Goal: Complete application form: Complete application form

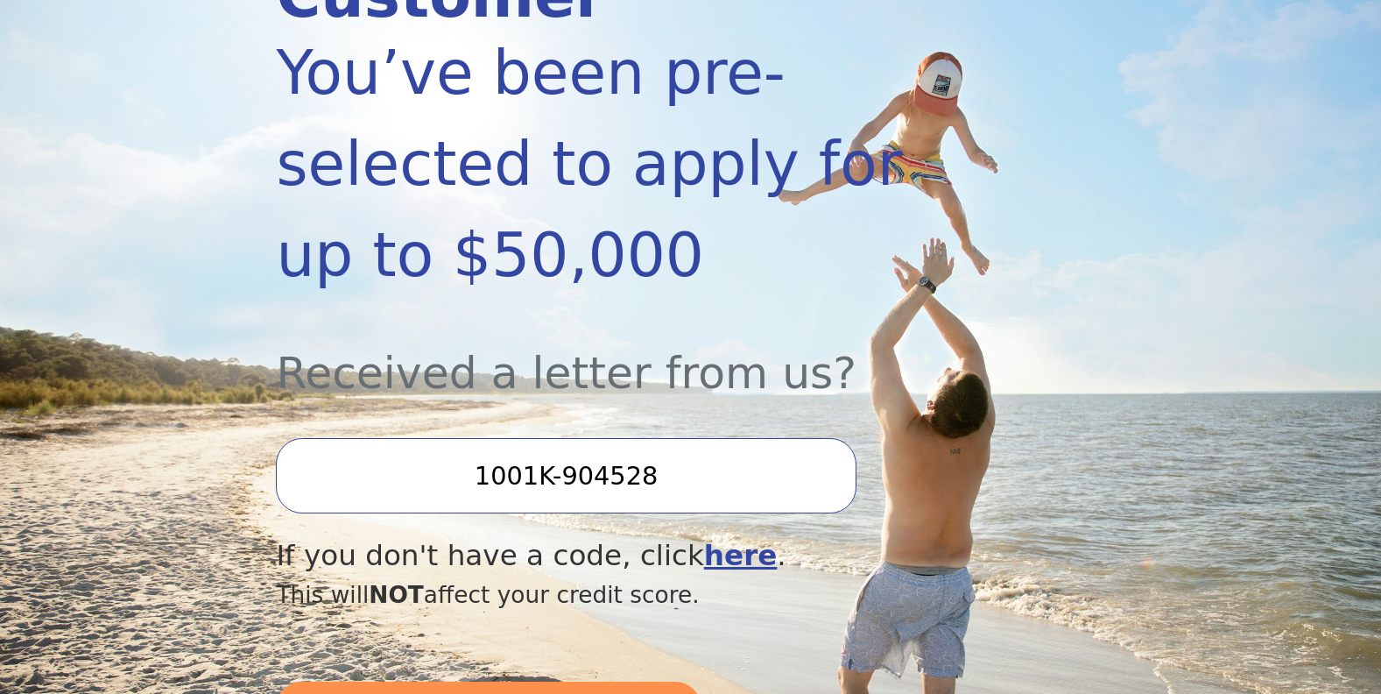
scroll to position [350, 0]
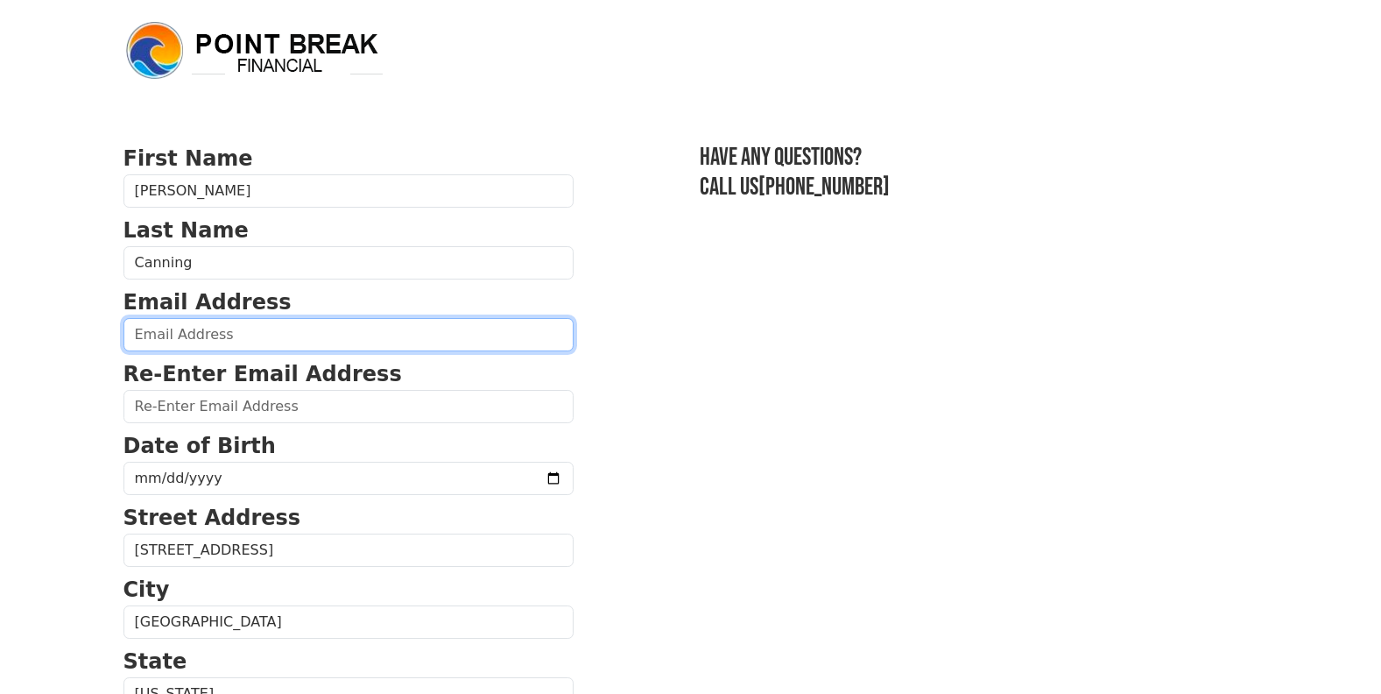
click at [419, 329] on input "email" at bounding box center [348, 334] width 450 height 33
type input "tlcanning2003@msn.com"
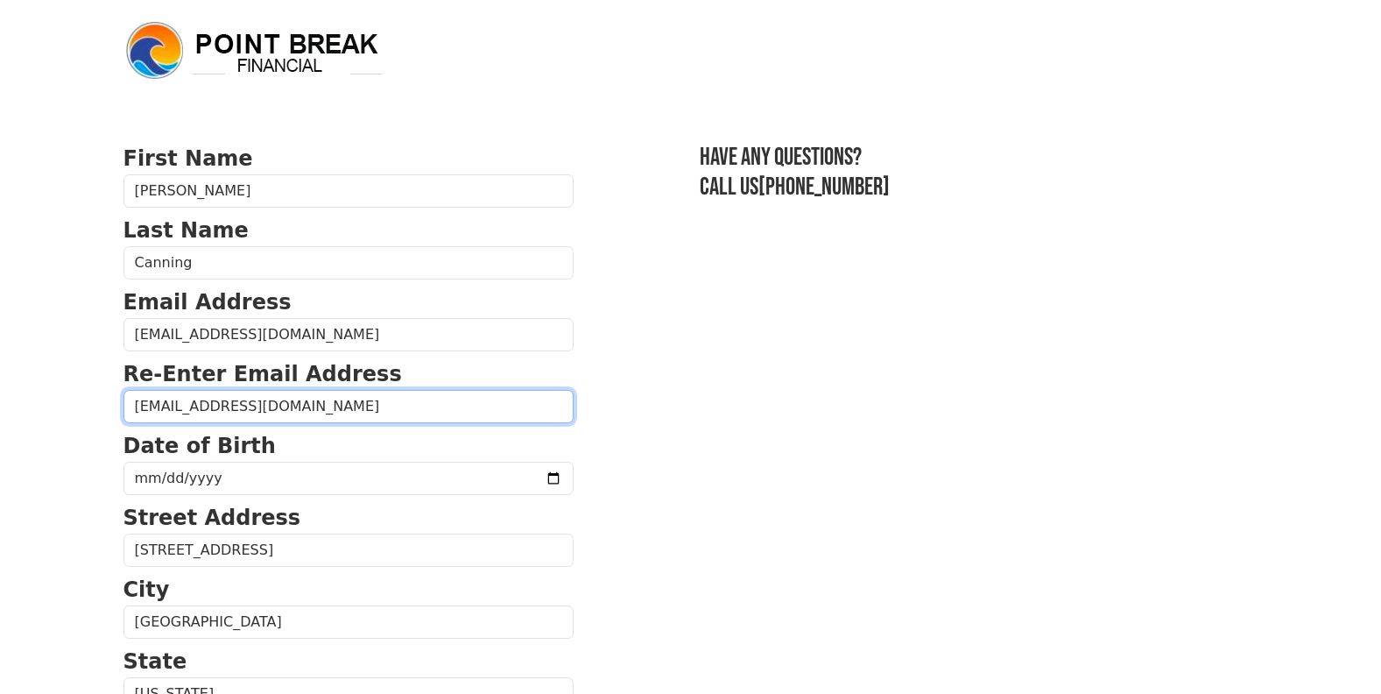
type input "tlcanning2003@msn.com"
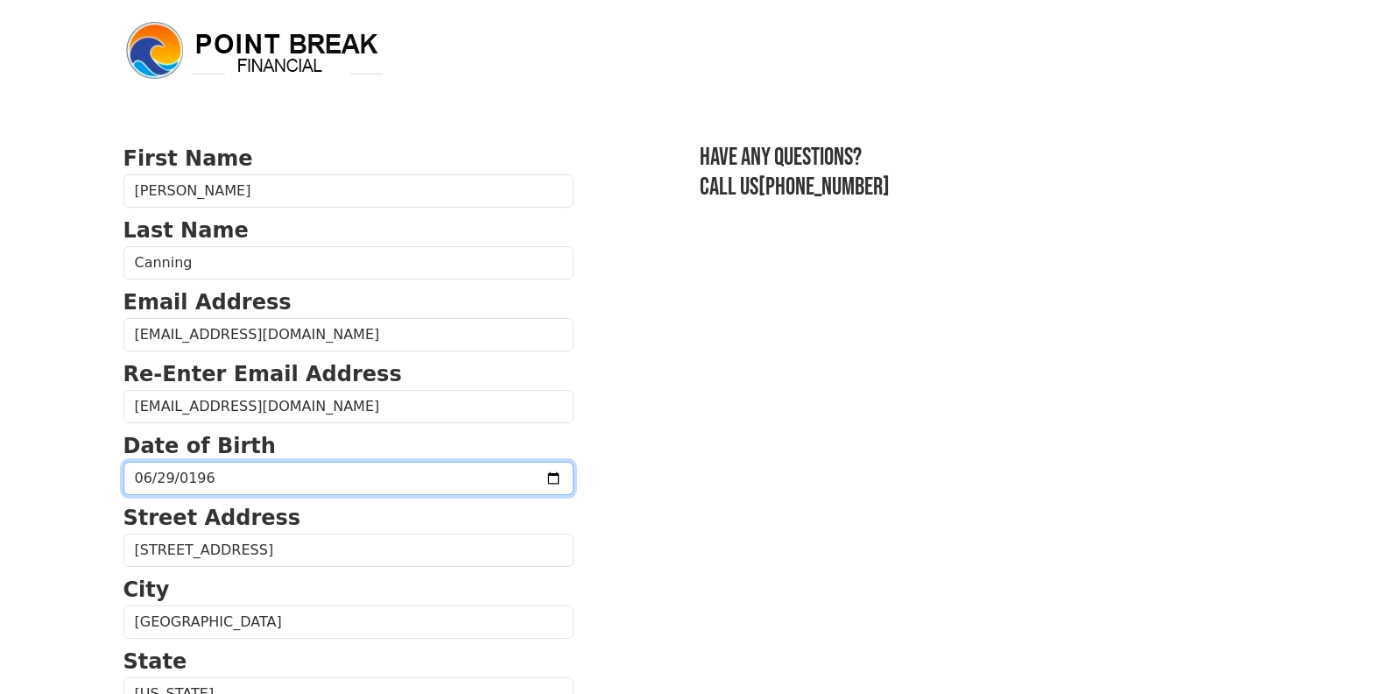
type input "1964-06-29"
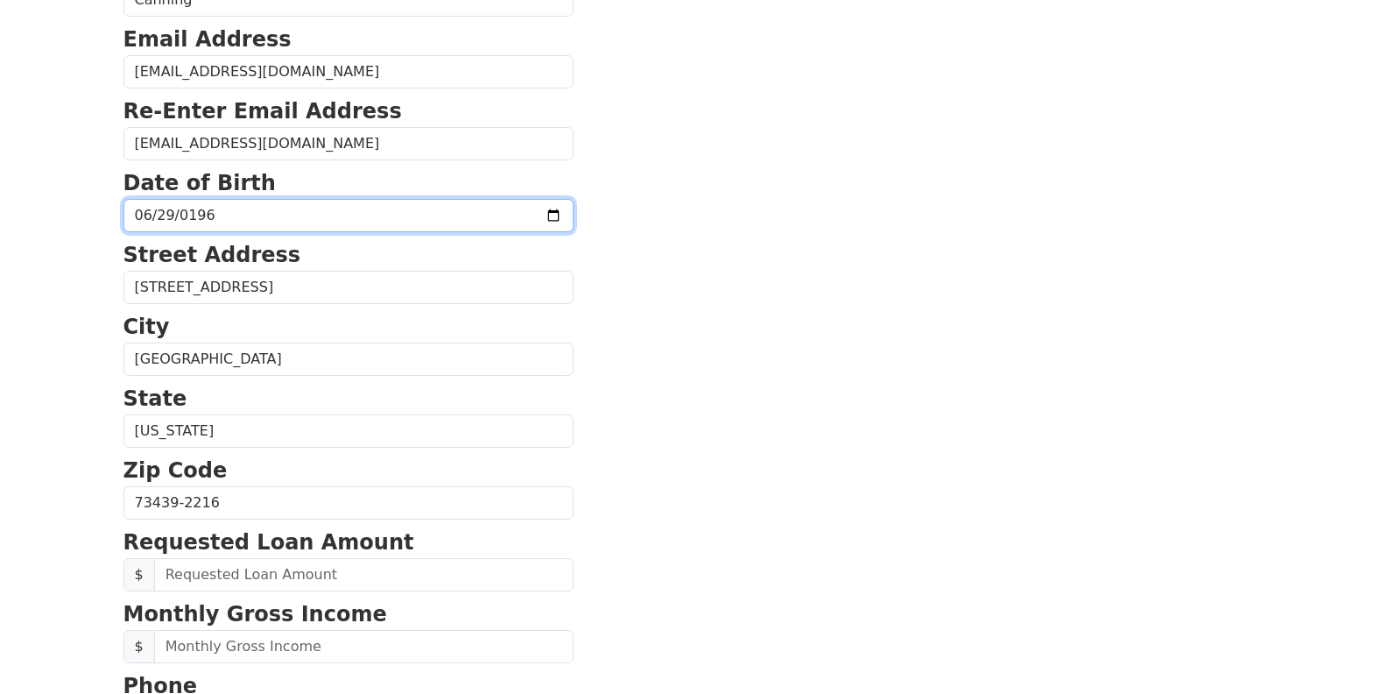
scroll to position [350, 0]
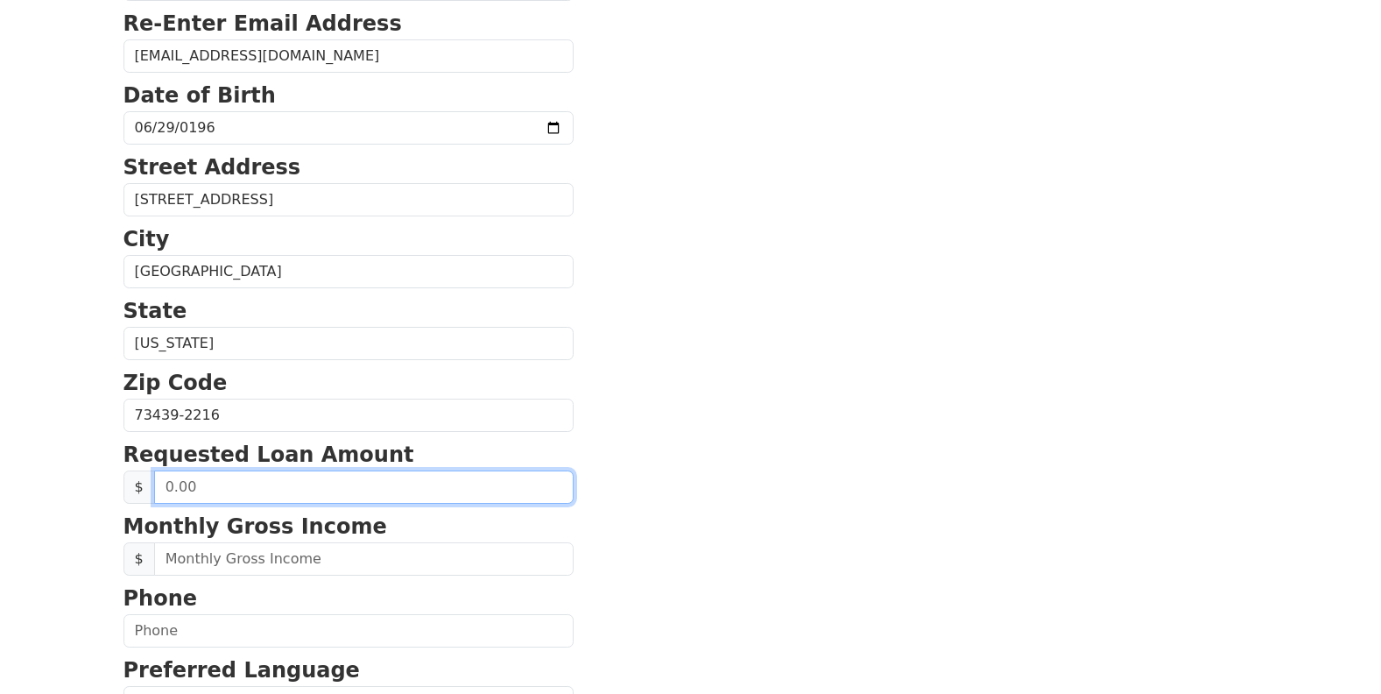
click at [379, 482] on input "text" at bounding box center [363, 486] width 419 height 33
type input "50,000.00"
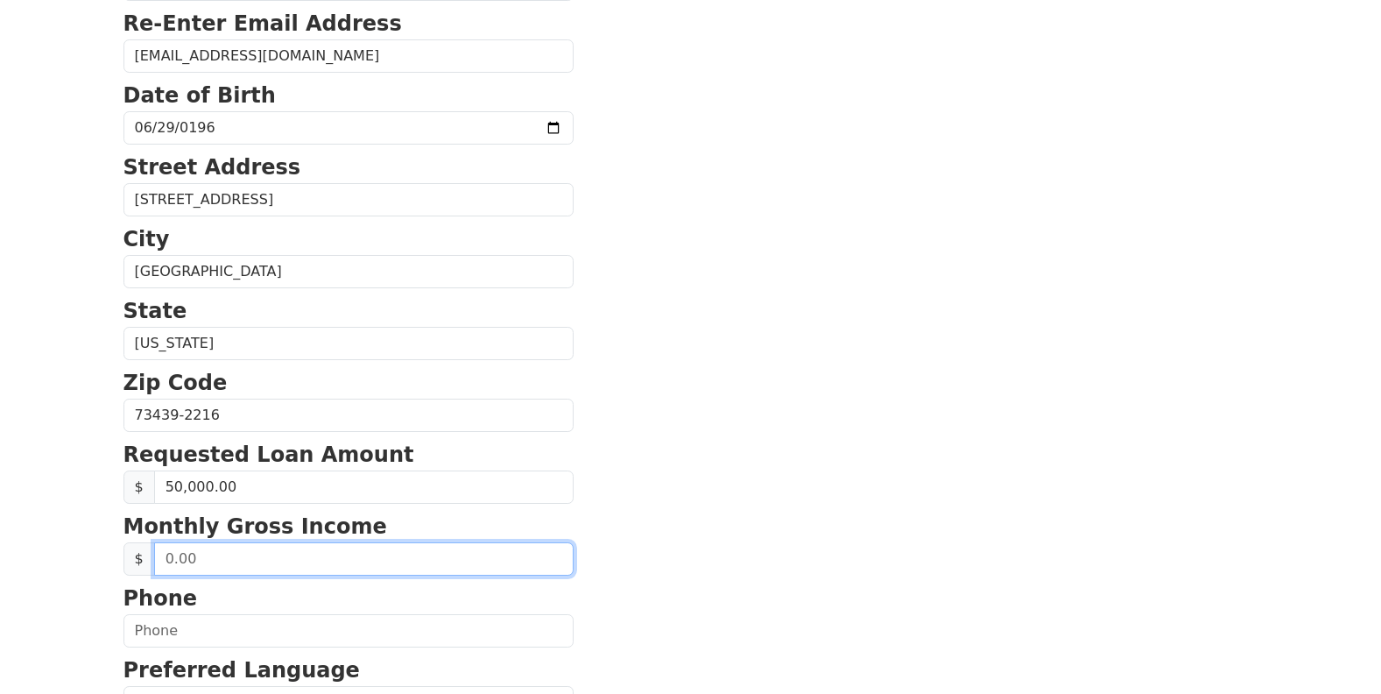
click at [356, 560] on input "text" at bounding box center [363, 558] width 419 height 33
type input "8,822.25"
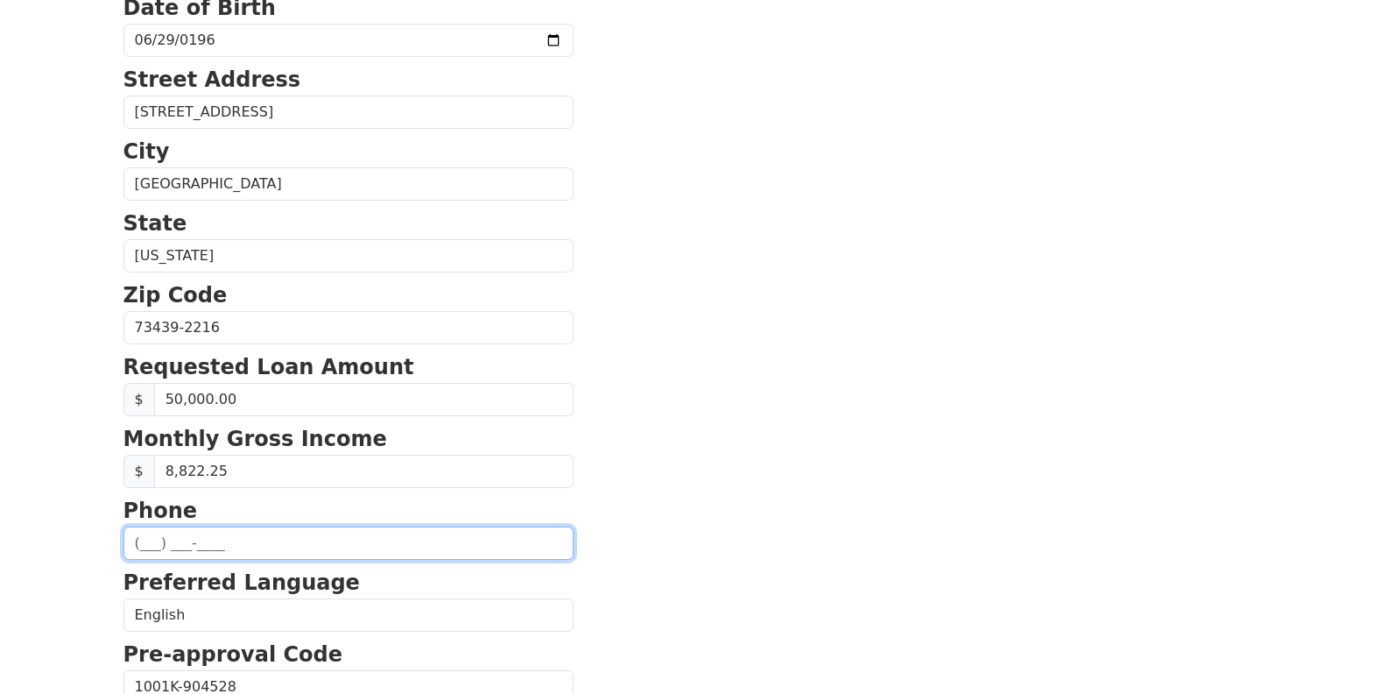
click at [356, 536] on input "text" at bounding box center [348, 542] width 450 height 33
type input "(817) 455-7758"
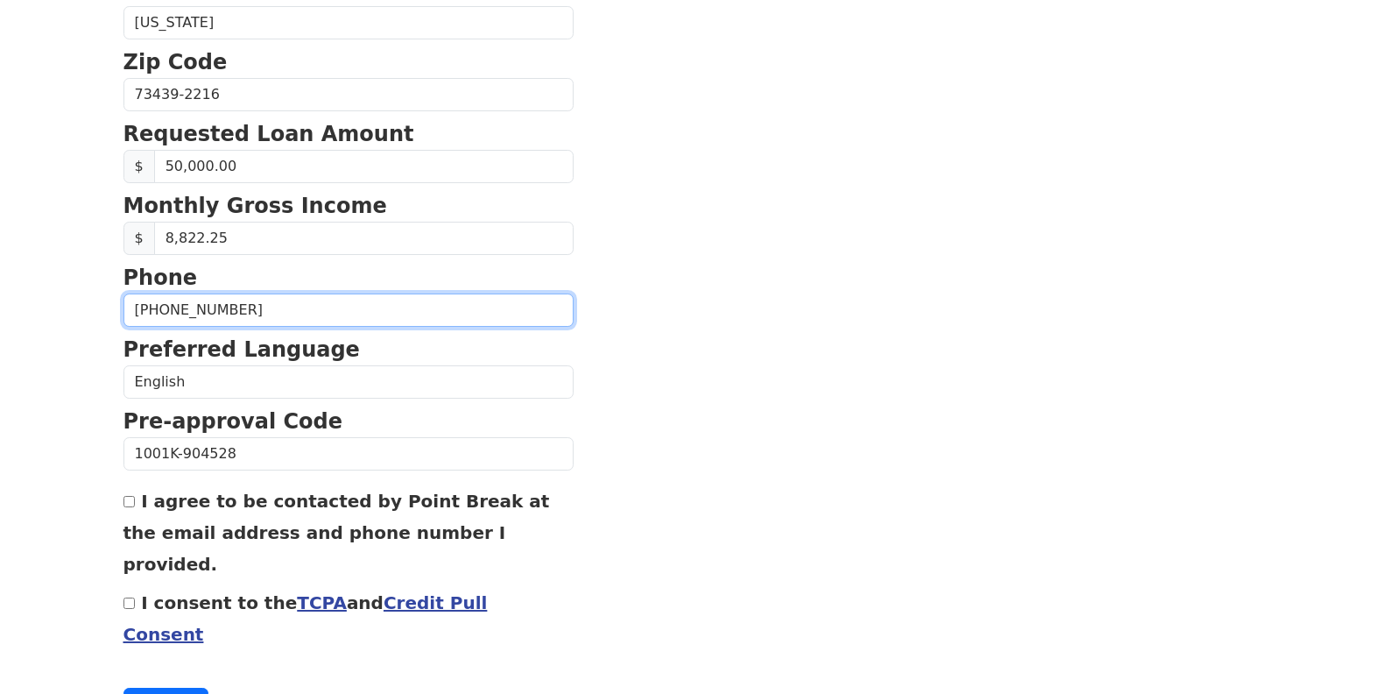
scroll to position [701, 0]
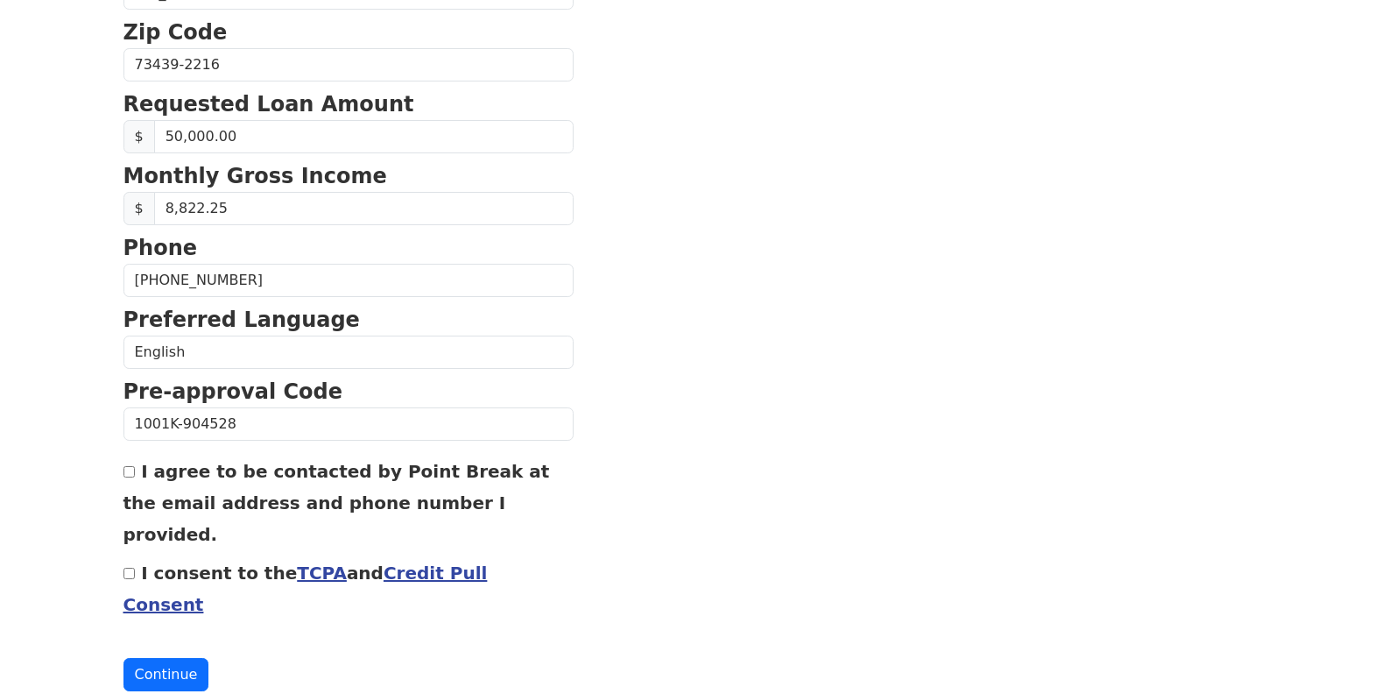
click at [125, 567] on input "I consent to the TCPA and Credit Pull Consent" at bounding box center [128, 572] width 11 height 11
checkbox input "true"
click at [132, 470] on input "I agree to be contacted by Point Break at the email address and phone number I …" at bounding box center [128, 471] width 11 height 11
checkbox input "true"
click at [174, 658] on button "Continue" at bounding box center [166, 674] width 86 height 33
